Goal: Task Accomplishment & Management: Manage account settings

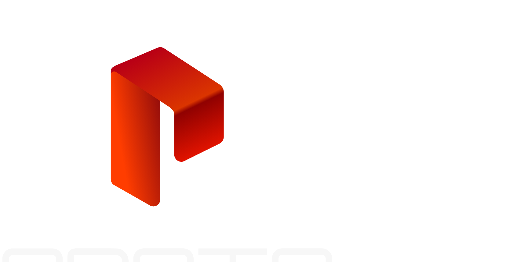
type input "**********"
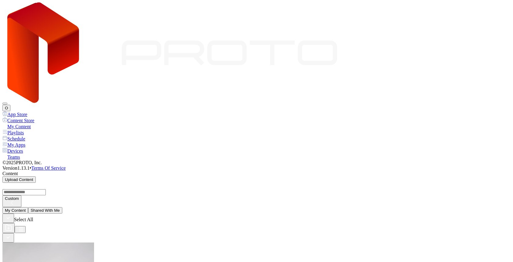
click at [10, 105] on button "O" at bounding box center [6, 108] width 8 height 6
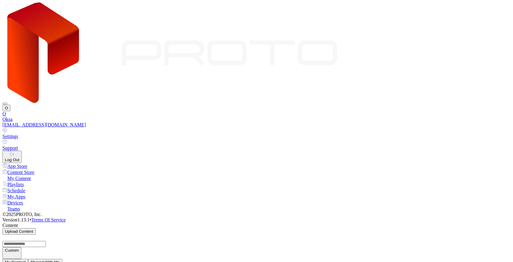
click at [447, 134] on div "Settings" at bounding box center [256, 136] width 508 height 5
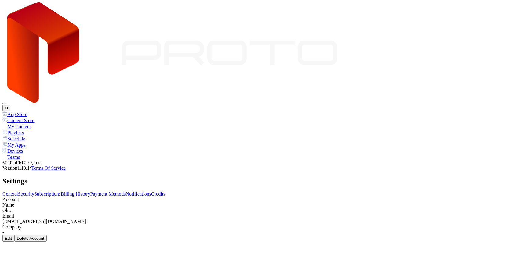
click at [90, 192] on link "Billing History" at bounding box center [75, 194] width 29 height 5
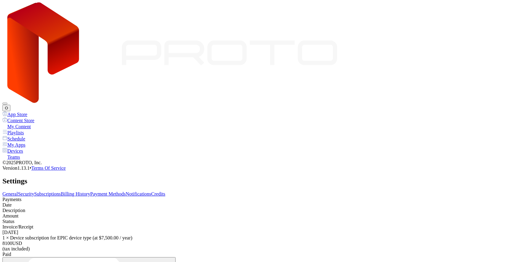
click at [126, 192] on link "Payment Methods" at bounding box center [107, 194] width 35 height 5
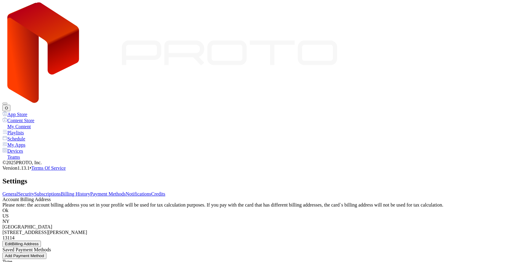
click at [90, 192] on link "Billing History" at bounding box center [75, 194] width 29 height 5
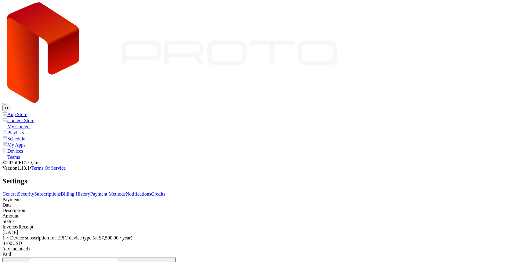
click at [61, 192] on link "Subscriptions" at bounding box center [47, 194] width 27 height 5
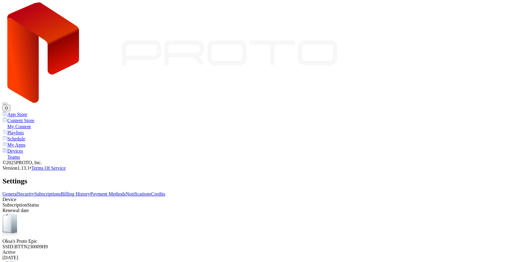
click at [355, 255] on div "[DATE]" at bounding box center [256, 257] width 508 height 5
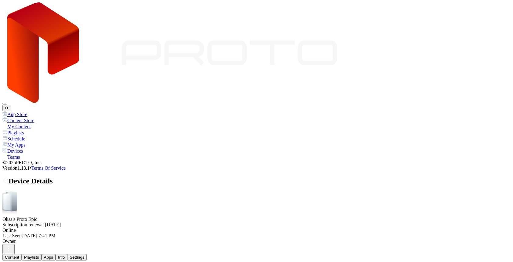
click at [9, 178] on icon at bounding box center [5, 181] width 6 height 6
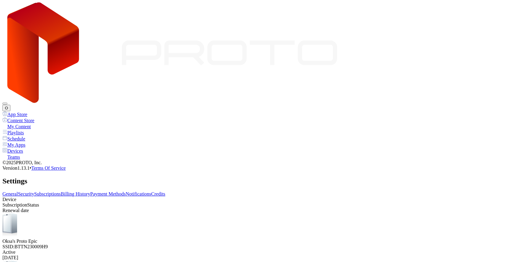
click at [165, 192] on link "Credits" at bounding box center [158, 194] width 14 height 5
click at [61, 192] on link "Subscriptions" at bounding box center [47, 194] width 27 height 5
click at [90, 192] on link "Billing History" at bounding box center [75, 194] width 29 height 5
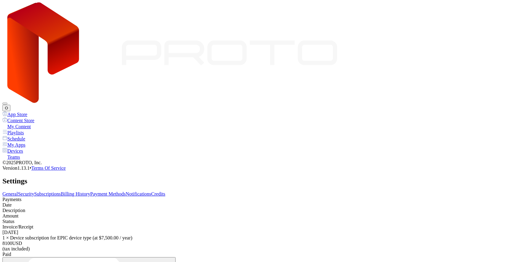
click at [126, 192] on link "Payment Methods" at bounding box center [107, 194] width 35 height 5
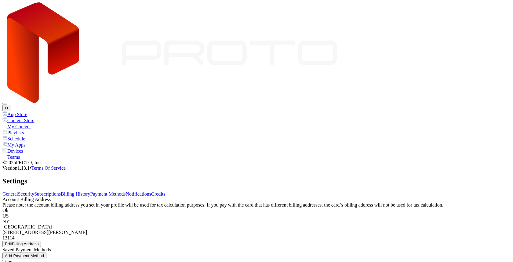
drag, startPoint x: 145, startPoint y: 60, endPoint x: 100, endPoint y: 61, distance: 45.5
click at [18, 192] on link "General" at bounding box center [10, 194] width 16 height 5
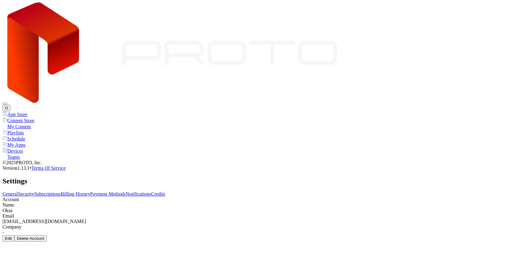
click at [34, 192] on link "Security" at bounding box center [26, 194] width 16 height 5
click at [61, 192] on link "Subscriptions" at bounding box center [47, 194] width 27 height 5
click at [161, 214] on div "Oksa's Proto Epic SSID: BTTN230009H9" at bounding box center [256, 232] width 508 height 36
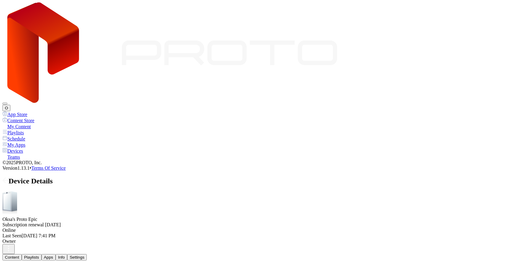
click at [9, 178] on icon at bounding box center [5, 181] width 6 height 6
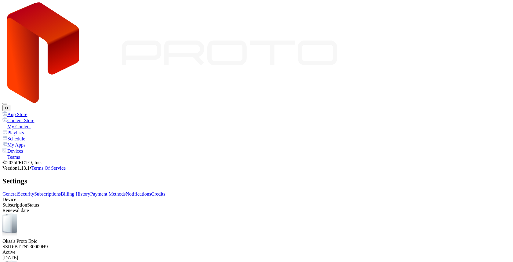
click at [126, 192] on link "Payment Methods" at bounding box center [107, 194] width 35 height 5
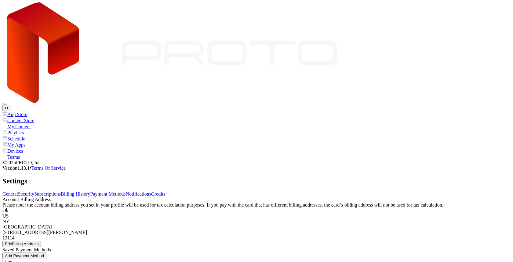
click at [154, 192] on div "General Security Subscriptions Billing History Payment Methods Notifications Cr…" at bounding box center [256, 247] width 508 height 110
click at [61, 192] on link "Subscriptions" at bounding box center [47, 194] width 27 height 5
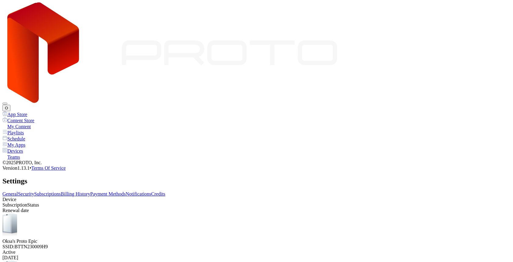
click at [90, 192] on link "Billing History" at bounding box center [75, 194] width 29 height 5
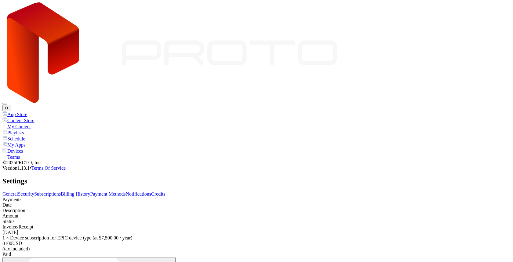
click at [126, 192] on link "Payment Methods" at bounding box center [107, 194] width 35 height 5
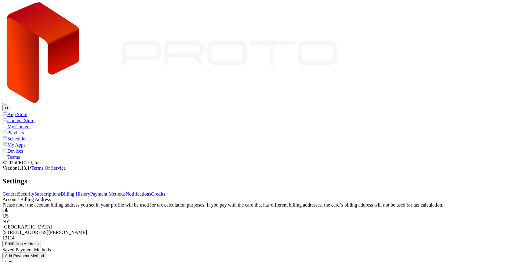
click at [90, 192] on link "Billing History" at bounding box center [75, 194] width 29 height 5
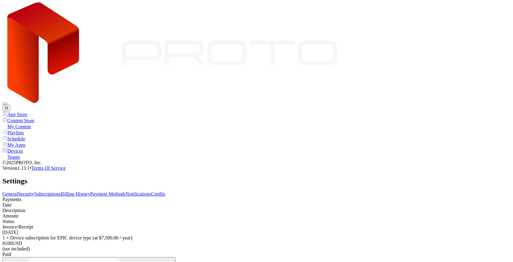
click at [24, 148] on div "Devices" at bounding box center [256, 151] width 508 height 6
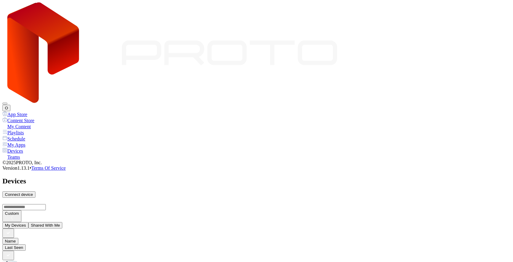
click at [504, 12] on div "O" at bounding box center [256, 56] width 508 height 109
click at [10, 105] on button "O" at bounding box center [6, 108] width 8 height 6
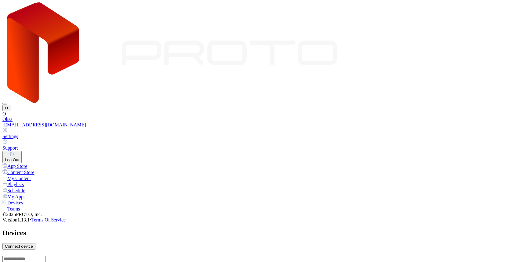
click at [445, 134] on div "Settings" at bounding box center [256, 136] width 508 height 5
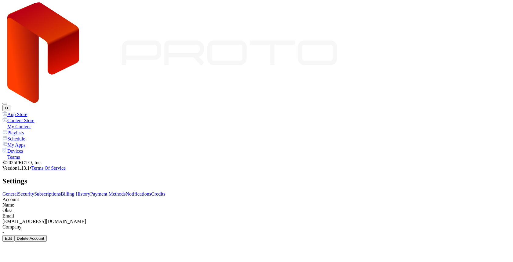
click at [280, 192] on div "General Security Subscriptions Billing History Payment Methods Notifications Cr…" at bounding box center [256, 217] width 508 height 50
click at [126, 192] on link "Payment Methods" at bounding box center [107, 194] width 35 height 5
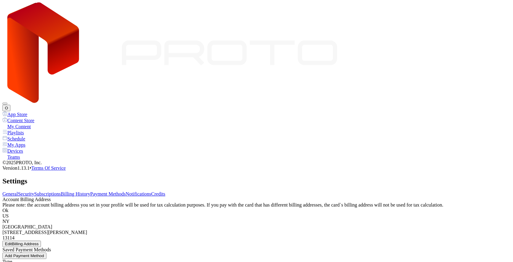
click at [90, 192] on link "Billing History" at bounding box center [75, 194] width 29 height 5
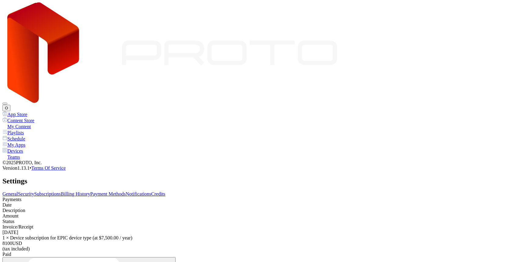
click at [61, 192] on link "Subscriptions" at bounding box center [47, 194] width 27 height 5
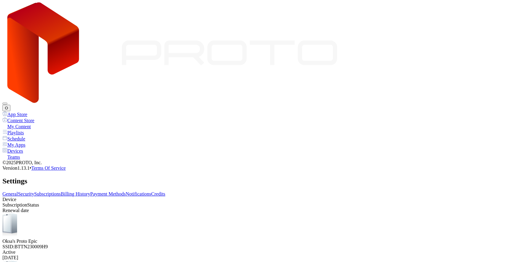
click at [34, 192] on link "Security" at bounding box center [26, 194] width 16 height 5
click at [18, 192] on link "General" at bounding box center [10, 194] width 16 height 5
click at [33, 124] on div "My Content" at bounding box center [256, 127] width 508 height 6
